Goal: Information Seeking & Learning: Learn about a topic

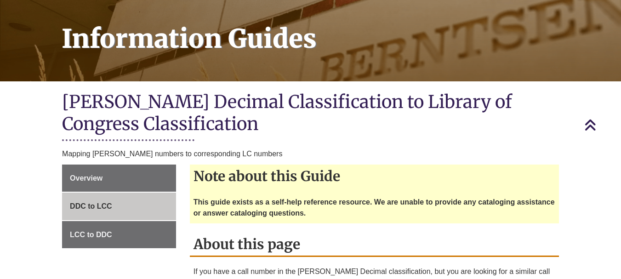
scroll to position [143, 0]
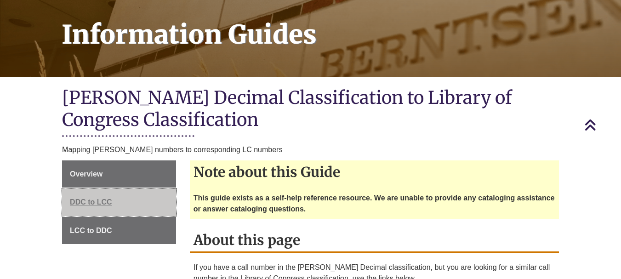
click at [86, 198] on span "DDC to LCC" at bounding box center [91, 202] width 42 height 8
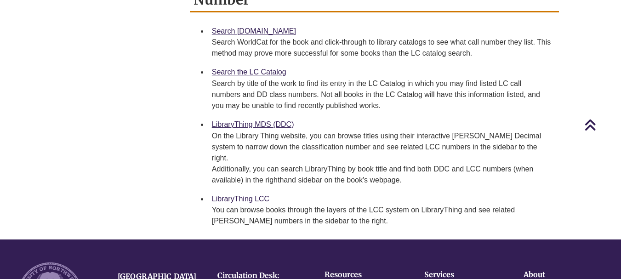
scroll to position [593, 0]
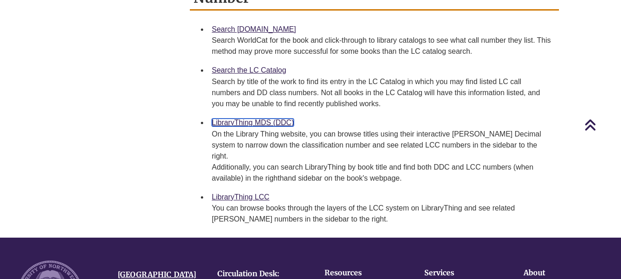
click at [252, 119] on link "LibraryThing MDS (DDC)" at bounding box center [253, 123] width 82 height 8
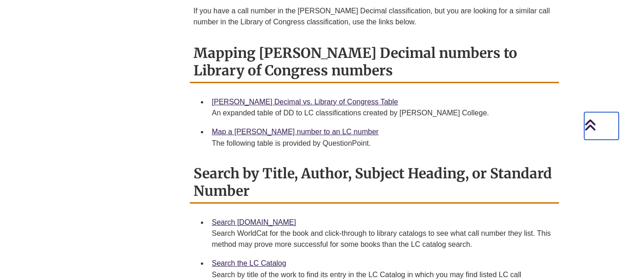
click at [617, 133] on span "Back to Top" at bounding box center [601, 126] width 34 height 28
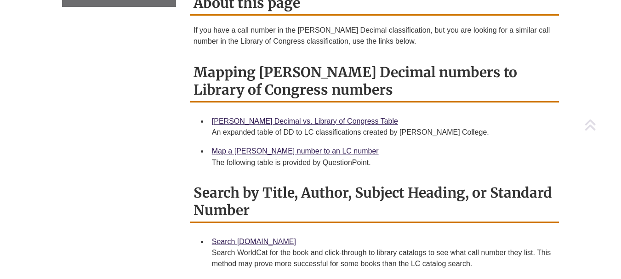
scroll to position [419, 0]
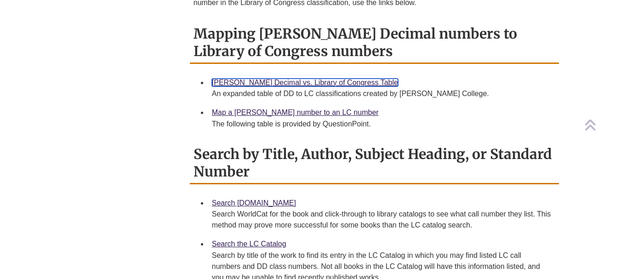
click at [313, 79] on link "[PERSON_NAME] Decimal vs. Library of Congress Table" at bounding box center [305, 83] width 186 height 8
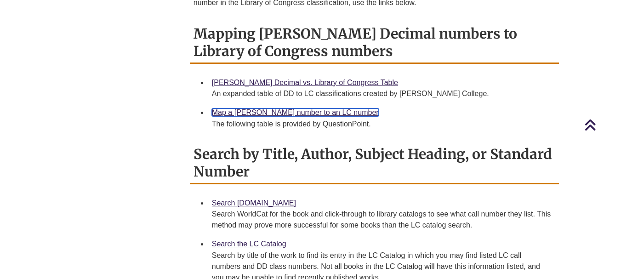
click at [281, 108] on link "Map a [PERSON_NAME] number to an LC number" at bounding box center [295, 112] width 167 height 8
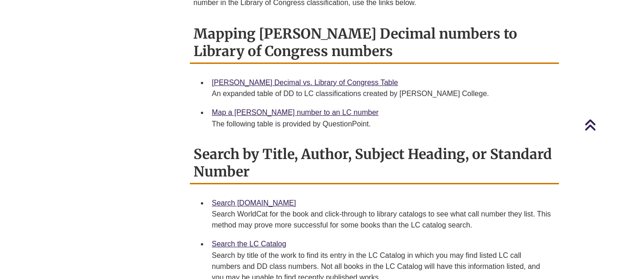
click at [404, 51] on h2 "Mapping [PERSON_NAME] Decimal numbers to Library of Congress numbers" at bounding box center [374, 43] width 369 height 42
